Goal: Complete application form: Complete application form

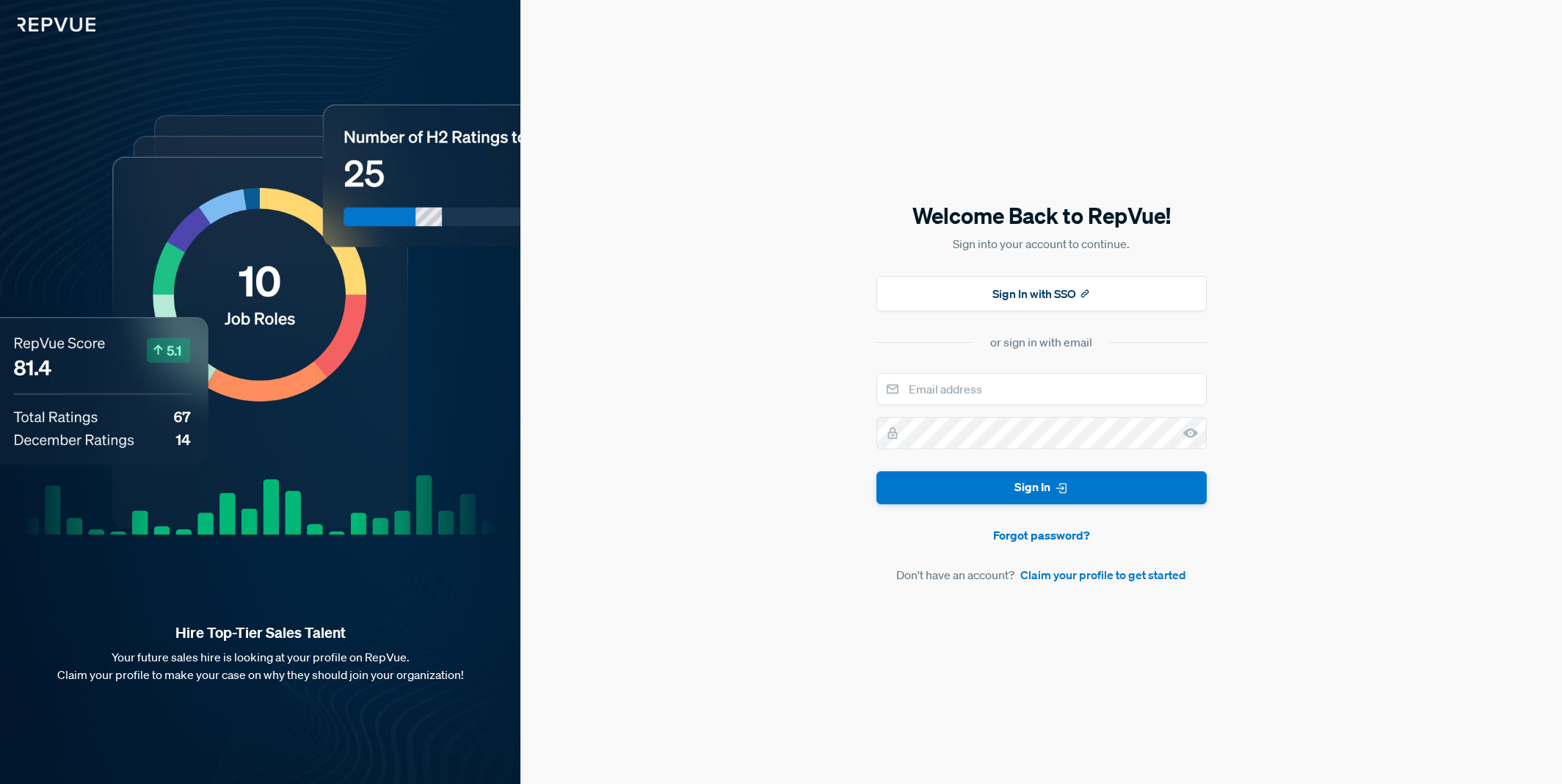
drag, startPoint x: 993, startPoint y: 362, endPoint x: 985, endPoint y: 370, distance: 11.3
click at [992, 362] on div "Welcome Back to RepVue! Sign into your account to continue. Sign In with SSO or…" at bounding box center [1041, 391] width 330 height 383
click at [986, 403] on input "email" at bounding box center [1041, 389] width 330 height 32
click at [1052, 579] on link "Claim your profile to get started" at bounding box center [1103, 574] width 166 height 17
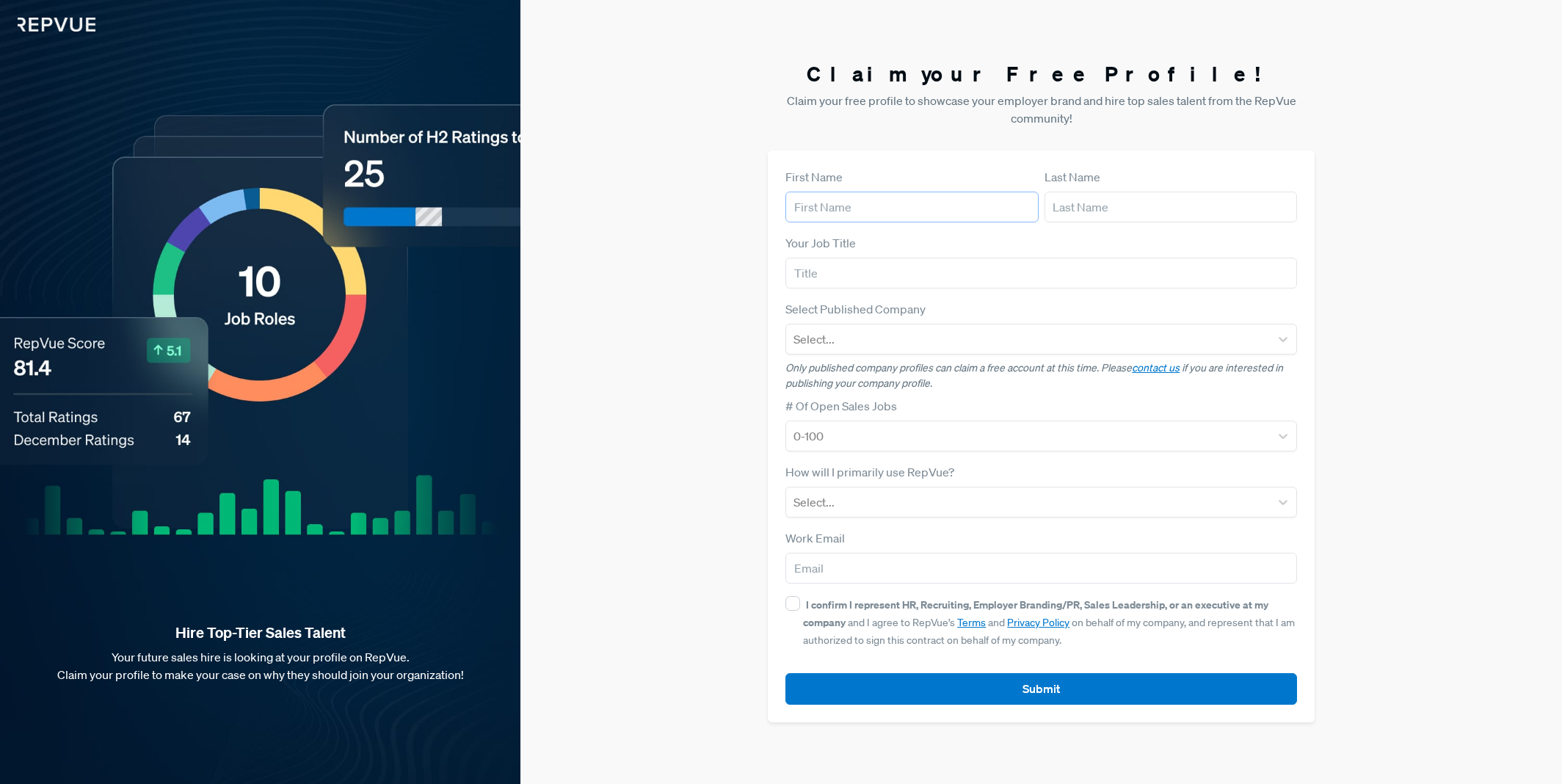
click at [859, 205] on input "text" at bounding box center [911, 207] width 252 height 31
type input "[PERSON_NAME]"
type input "CEO"
click at [866, 351] on div "Select..." at bounding box center [1028, 339] width 484 height 26
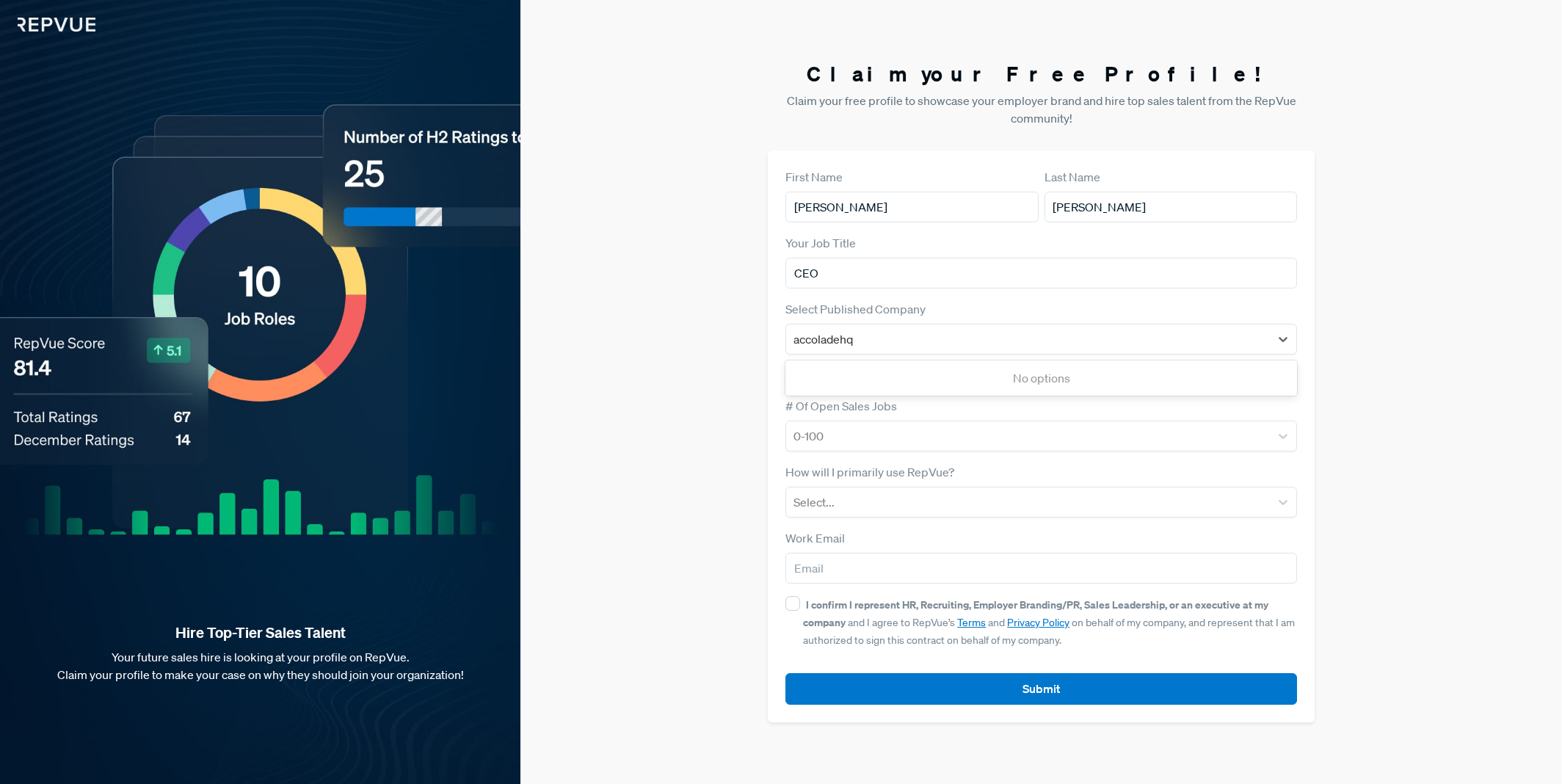
type input "accoladehq"
drag, startPoint x: 755, startPoint y: 433, endPoint x: 856, endPoint y: 409, distance: 103.8
click at [755, 433] on div "Claim your Free Profile! Claim your free profile to showcase your employer bran…" at bounding box center [1041, 392] width 1042 height 784
click at [863, 444] on div at bounding box center [1028, 436] width 469 height 21
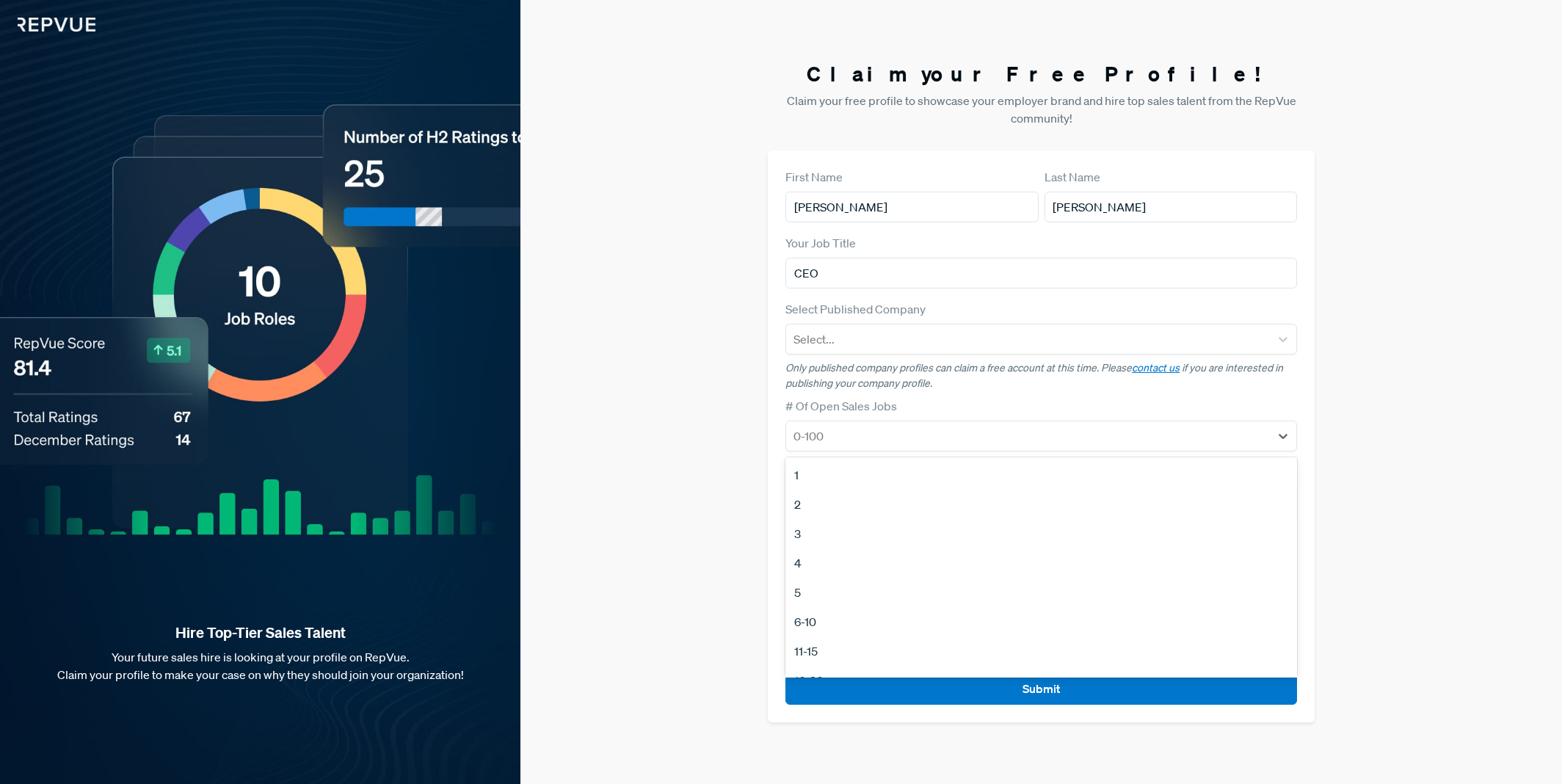
click at [834, 531] on div "3" at bounding box center [1041, 533] width 511 height 29
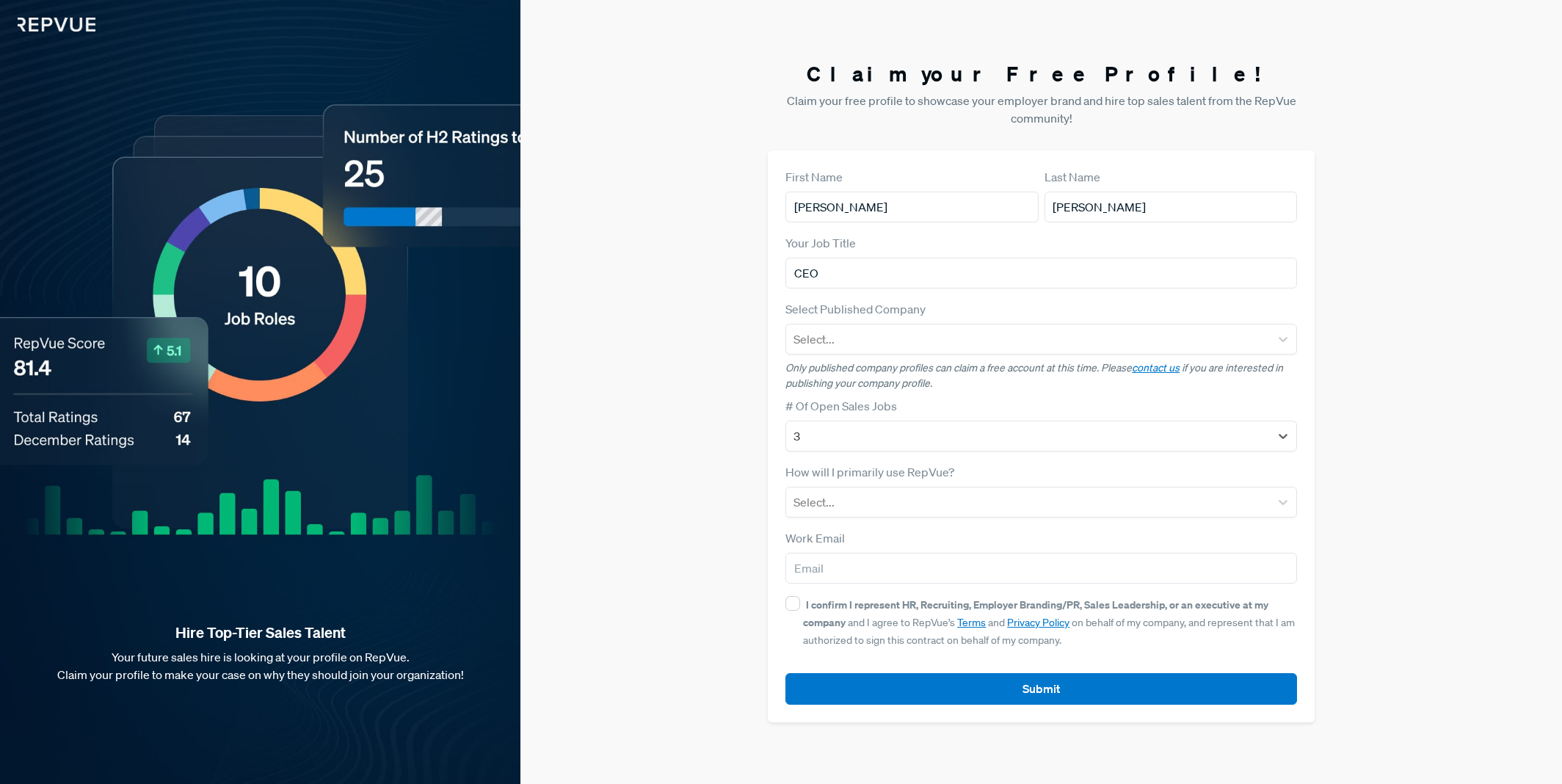
drag, startPoint x: 693, startPoint y: 497, endPoint x: 724, endPoint y: 499, distance: 31.1
click at [702, 498] on div "Claim your Free Profile! Claim your free profile to showcase your employer bran…" at bounding box center [1041, 392] width 1042 height 784
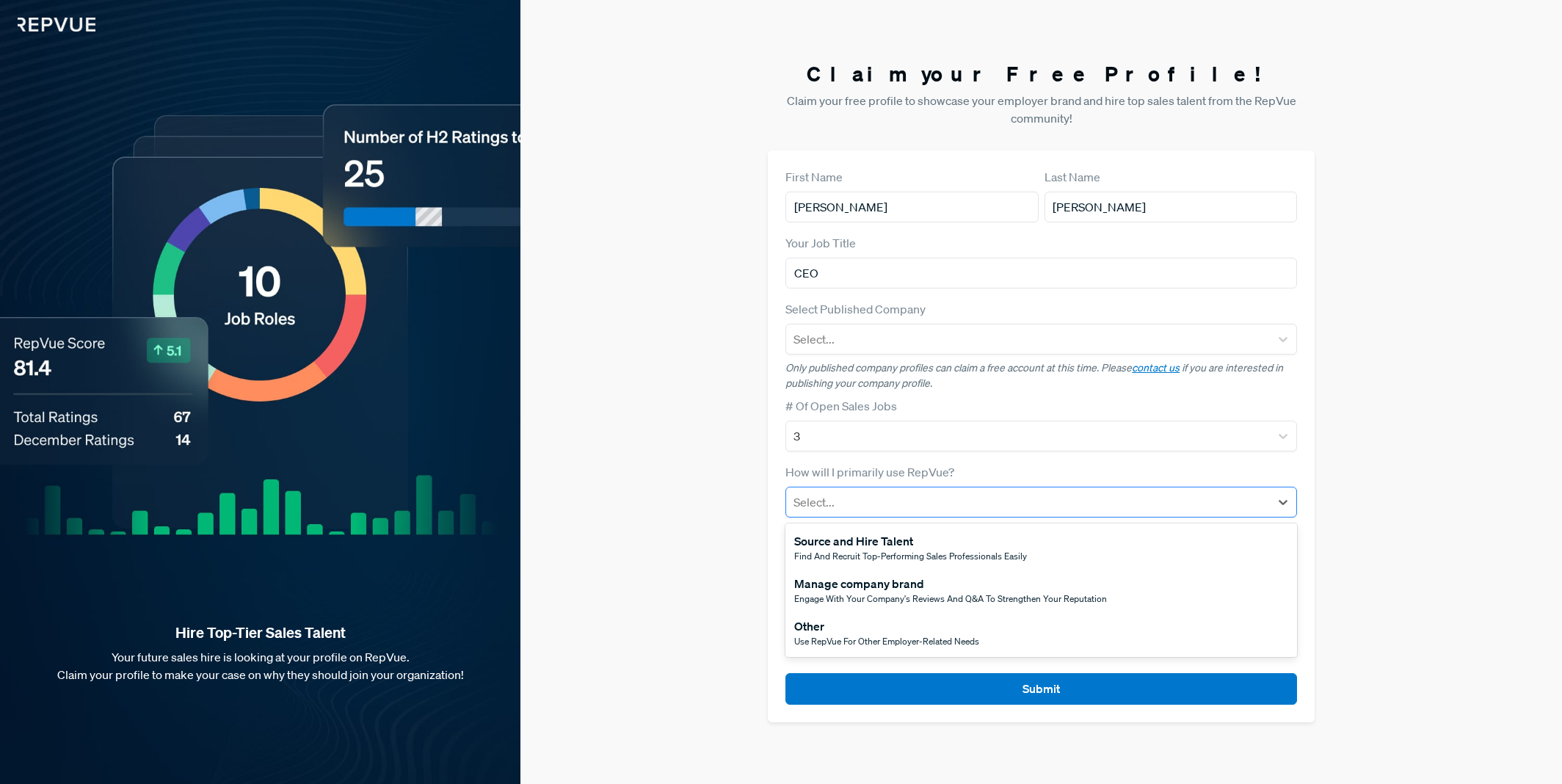
click at [869, 502] on div at bounding box center [1028, 501] width 469 height 21
click at [851, 541] on div "Source and Hire Talent" at bounding box center [910, 540] width 232 height 17
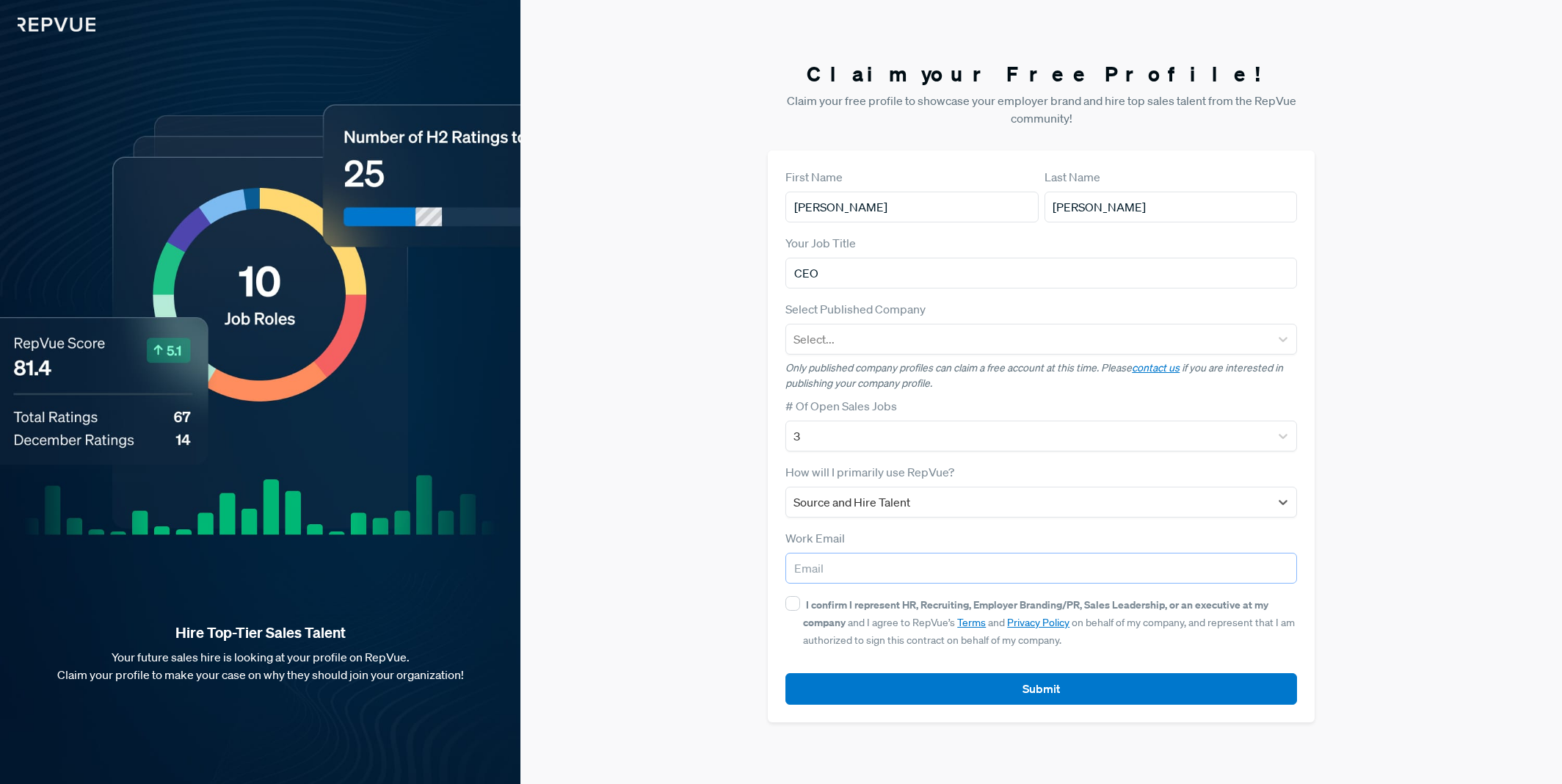
click at [843, 570] on input "email" at bounding box center [1041, 567] width 511 height 31
type input "g"
click at [1149, 368] on link "contact us" at bounding box center [1156, 368] width 48 height 13
drag, startPoint x: 78, startPoint y: 21, endPoint x: 70, endPoint y: 22, distance: 8.1
click at [77, 21] on img at bounding box center [47, 16] width 95 height 31
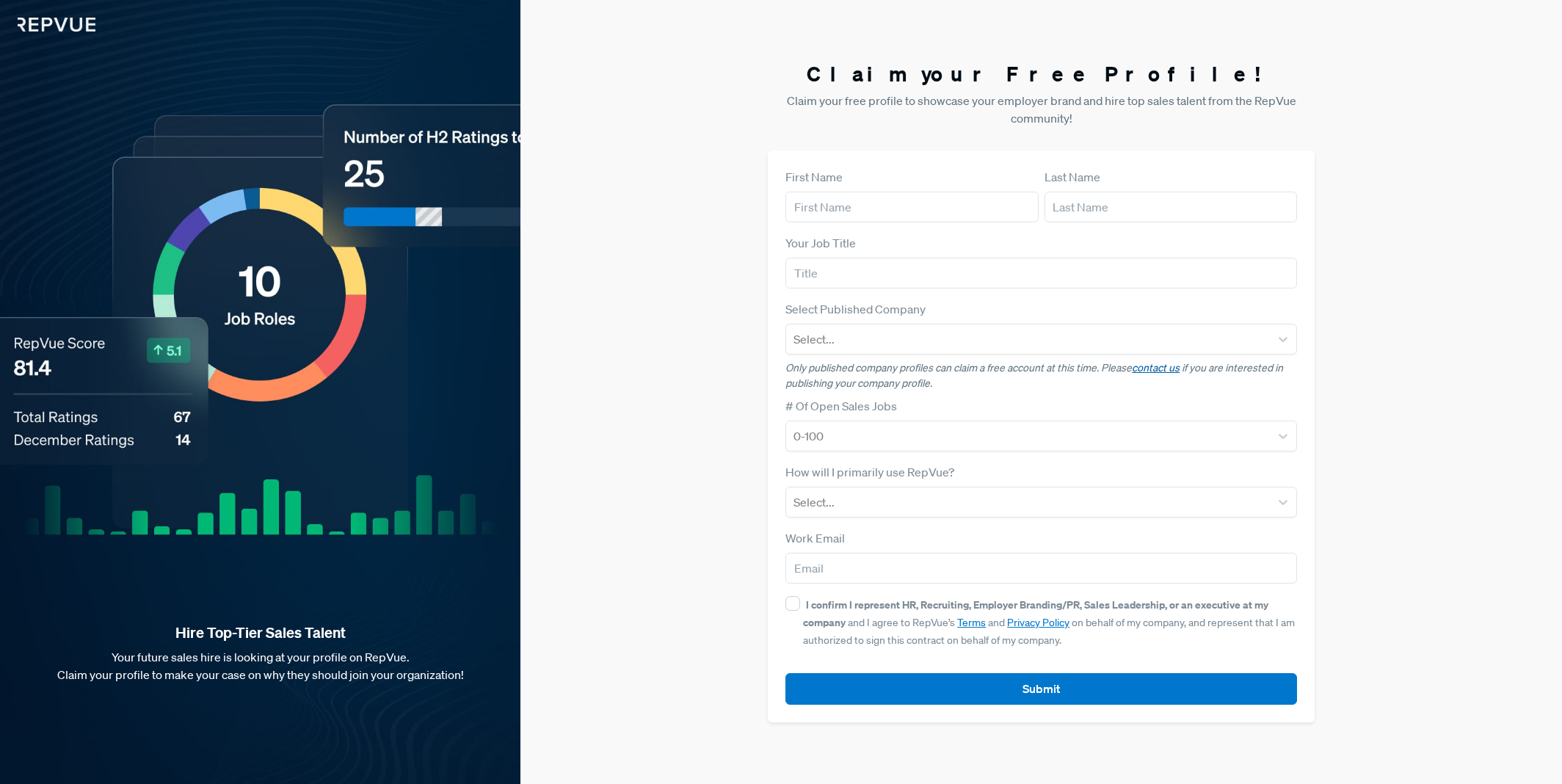
click at [1162, 370] on link "contact us" at bounding box center [1156, 368] width 48 height 13
